Goal: Obtain resource: Download file/media

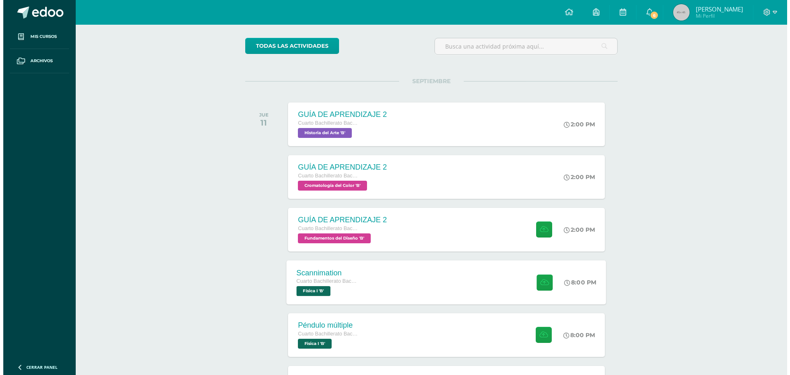
scroll to position [82, 0]
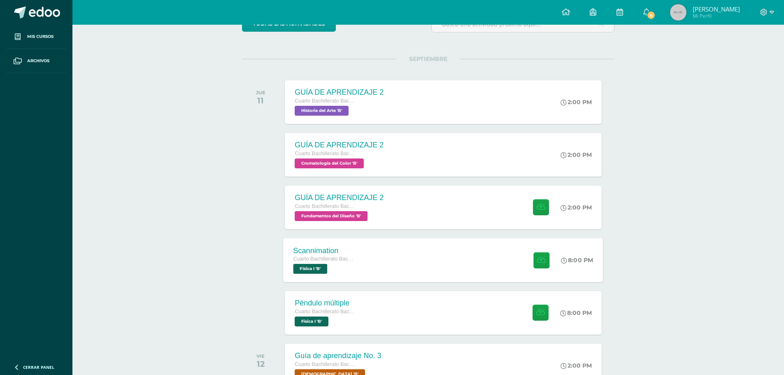
click at [395, 257] on div "Scannimation Cuarto Bachillerato Bachillerato en CCLL con Orientación en Diseño…" at bounding box center [444, 260] width 320 height 44
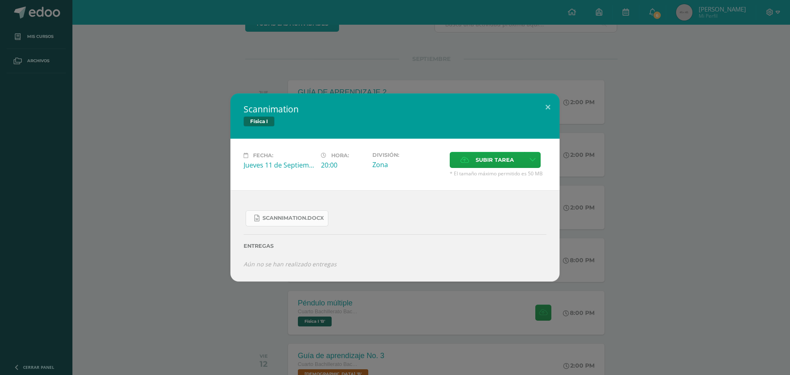
click at [301, 218] on span "Scannimation.docx" at bounding box center [293, 218] width 61 height 7
click at [495, 161] on span "Subir tarea" at bounding box center [495, 159] width 38 height 15
click at [0, 0] on input "Subir tarea" at bounding box center [0, 0] width 0 height 0
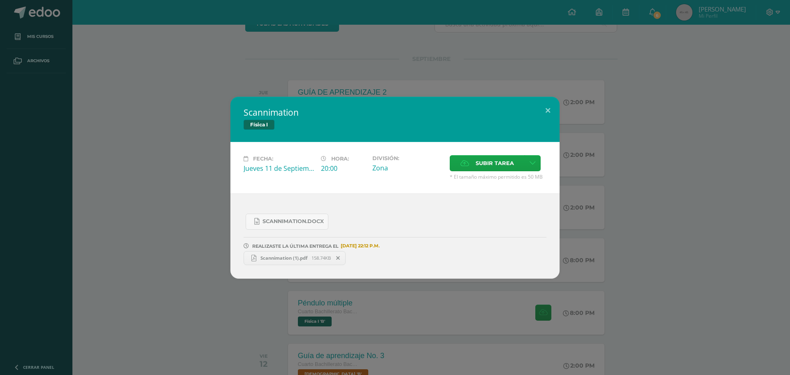
click at [288, 261] on link "Scannimation (1).pdf 158.74KB" at bounding box center [295, 258] width 102 height 14
click at [646, 220] on div "Scannimation Física I Fecha: [DATE] Hora: 20:00 División: Zona Cancelar" at bounding box center [395, 188] width 784 height 182
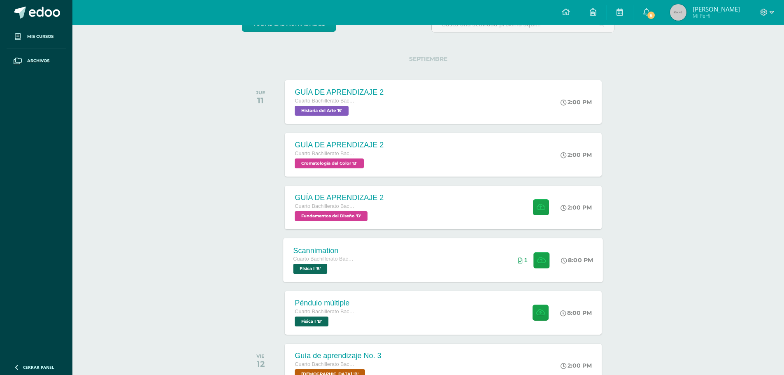
click at [425, 254] on div "Scannimation Cuarto Bachillerato Bachillerato en CCLL con Orientación en Diseño…" at bounding box center [444, 260] width 320 height 44
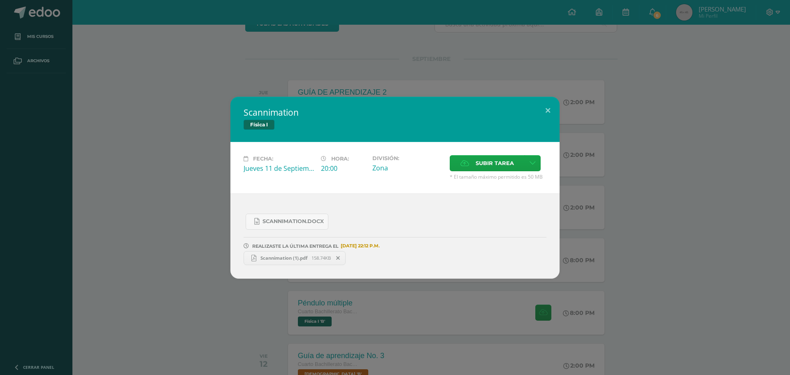
click at [273, 258] on span "Scannimation (1).pdf" at bounding box center [283, 258] width 55 height 6
click at [280, 256] on span "Scannimation (1).pdf" at bounding box center [283, 258] width 55 height 6
click at [563, 60] on div "Scannimation Física I Fecha: [DATE] Hora: 20:00 División: Zona Cancelar" at bounding box center [395, 187] width 790 height 375
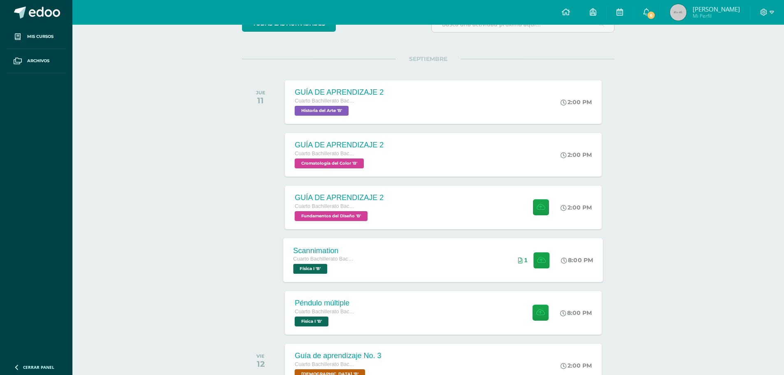
click at [385, 248] on div "Scannimation Cuarto Bachillerato Bachillerato en CCLL con Orientación en Diseño…" at bounding box center [444, 260] width 320 height 44
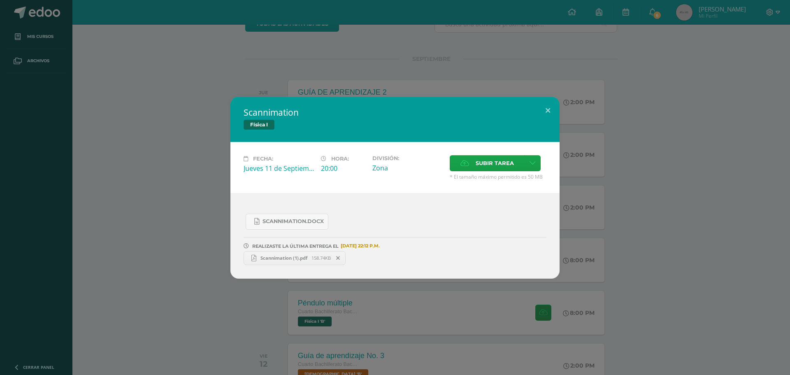
click at [708, 222] on div "Scannimation Física I Fecha: [DATE] Hora: 20:00 División: Zona Cancelar" at bounding box center [395, 188] width 784 height 182
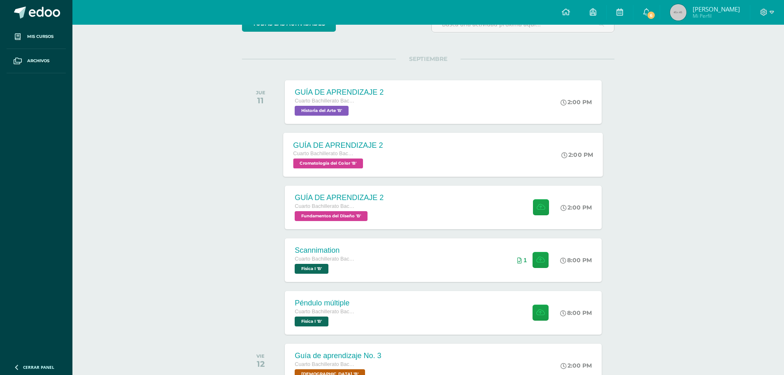
click at [463, 163] on div "GUÍA DE APRENDIZAJE 2 Cuarto Bachillerato Bachillerato en CCLL con Orientación …" at bounding box center [444, 155] width 320 height 44
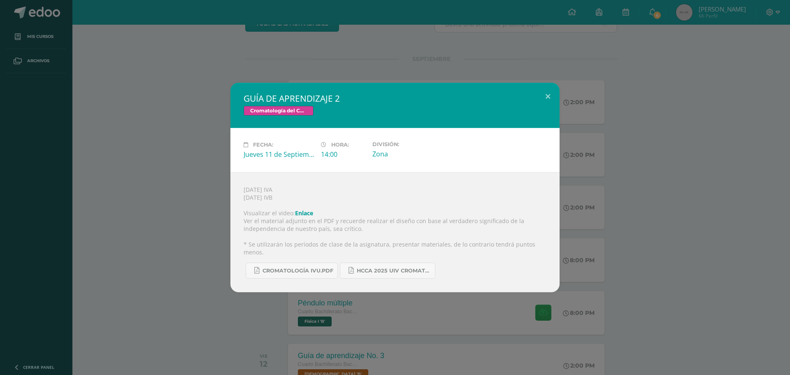
click at [306, 217] on link "Enlace" at bounding box center [304, 213] width 18 height 8
click at [288, 269] on span "CROMATOLOGÍA IVU.pdf" at bounding box center [298, 270] width 71 height 7
click at [309, 267] on span "CROMATOLOGÍA IVU.pdf" at bounding box center [298, 270] width 71 height 7
